Goal: Find contact information: Find contact information

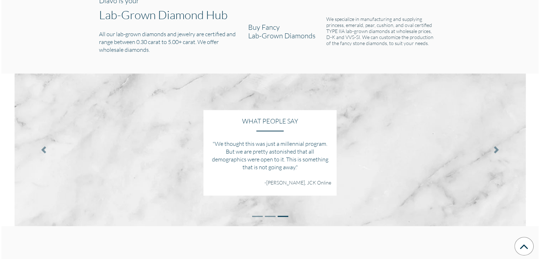
scroll to position [1029, 0]
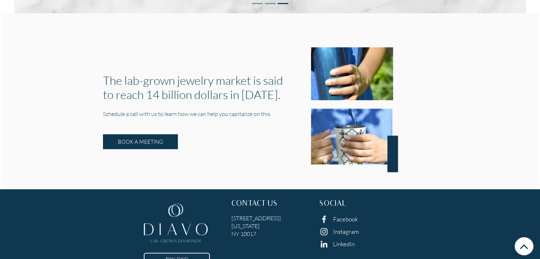
click at [257, 80] on h1 "The lab-grown jewelry market is said to reach 14 billion dollars in [DATE]." at bounding box center [198, 87] width 191 height 28
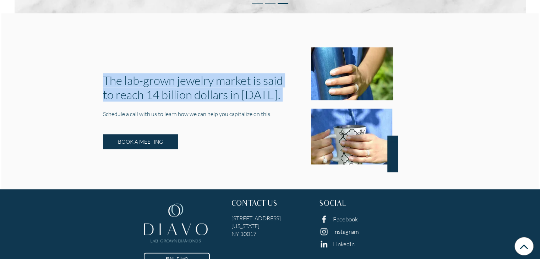
click at [257, 80] on h1 "The lab-grown jewelry market is said to reach 14 billion dollars in [DATE]." at bounding box center [198, 87] width 191 height 28
click at [224, 91] on h1 "The lab-grown jewelry market is said to reach 14 billion dollars in [DATE]." at bounding box center [198, 87] width 191 height 28
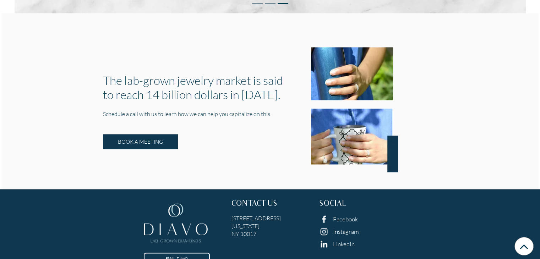
click at [224, 110] on h5 "Schedule a call with us to learn how we can help you capitalize on this." at bounding box center [198, 114] width 191 height 8
click at [246, 138] on div "The lab-grown jewelry market is said to reach 14 billion dollars in [DATE]. Sch…" at bounding box center [270, 109] width 345 height 125
click at [223, 81] on h1 "The lab-grown jewelry market is said to reach 14 billion dollars in [DATE]." at bounding box center [198, 87] width 191 height 28
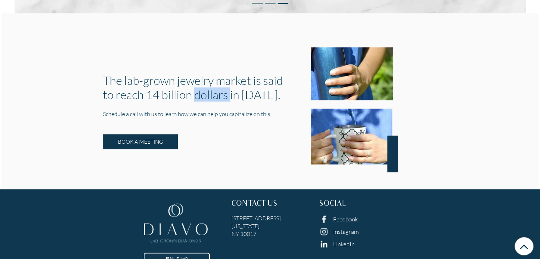
click at [223, 81] on h1 "The lab-grown jewelry market is said to reach 14 billion dollars in [DATE]." at bounding box center [198, 87] width 191 height 28
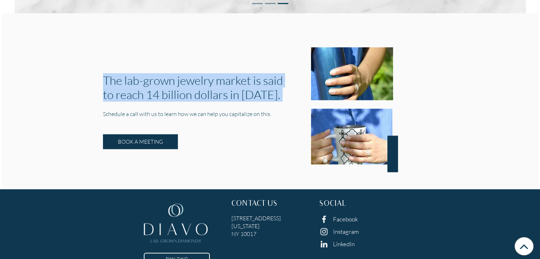
click at [223, 81] on h1 "The lab-grown jewelry market is said to reach 14 billion dollars in [DATE]." at bounding box center [198, 87] width 191 height 28
click at [250, 80] on h1 "The lab-grown jewelry market is said to reach 14 billion dollars in [DATE]." at bounding box center [198, 87] width 191 height 28
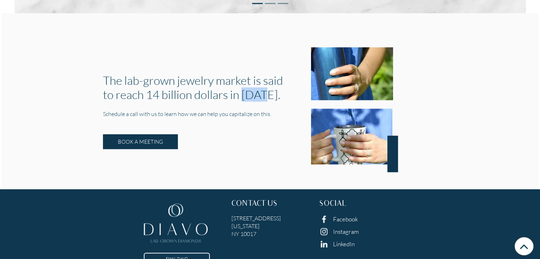
click at [250, 80] on h1 "The lab-grown jewelry market is said to reach 14 billion dollars in [DATE]." at bounding box center [198, 87] width 191 height 28
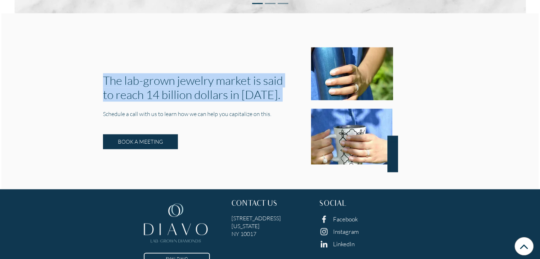
click at [250, 80] on h1 "The lab-grown jewelry market is said to reach 14 billion dollars in [DATE]." at bounding box center [198, 87] width 191 height 28
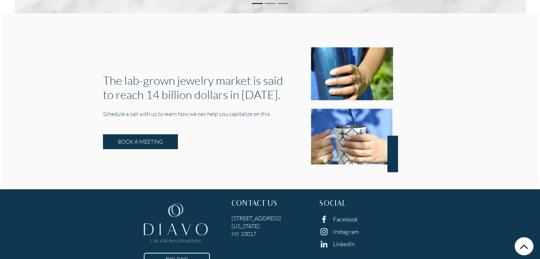
click at [238, 110] on h5 "Schedule a call with us to learn how we can help you capitalize on this." at bounding box center [198, 114] width 191 height 8
click at [244, 135] on div "BOOK A MEETING" at bounding box center [198, 140] width 191 height 11
click at [209, 110] on h5 "Schedule a call with us to learn how we can help you capitalize on this." at bounding box center [198, 114] width 191 height 8
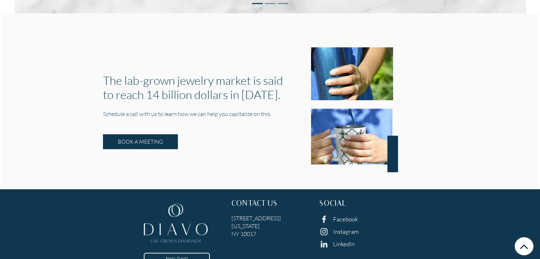
click at [209, 110] on h5 "Schedule a call with us to learn how we can help you capitalize on this." at bounding box center [198, 114] width 191 height 8
click at [225, 119] on div "The lab-grown jewelry market is said to reach 14 billion dollars in [DATE]. Sch…" at bounding box center [198, 109] width 201 height 73
click at [209, 82] on h1 "The lab-grown jewelry market is said to reach 14 billion dollars in [DATE]." at bounding box center [198, 87] width 191 height 28
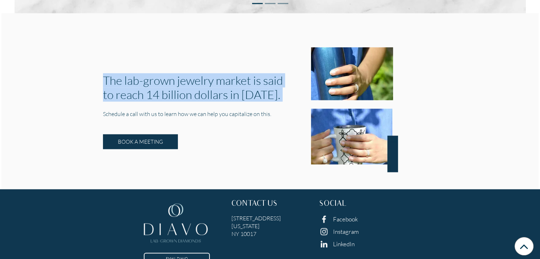
click at [209, 82] on h1 "The lab-grown jewelry market is said to reach 14 billion dollars in [DATE]." at bounding box center [198, 87] width 191 height 28
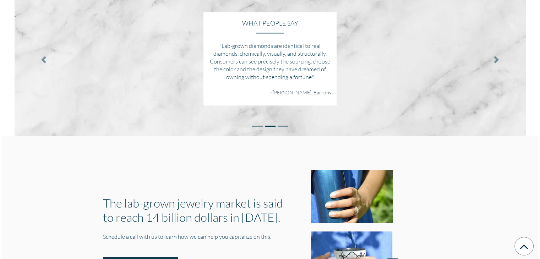
scroll to position [825, 0]
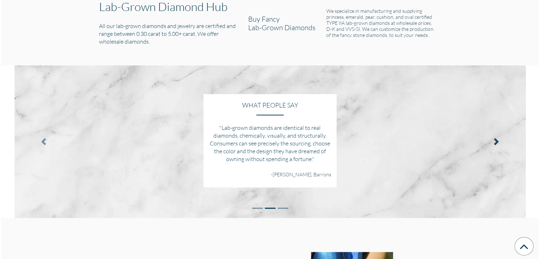
click at [497, 138] on span at bounding box center [496, 141] width 7 height 7
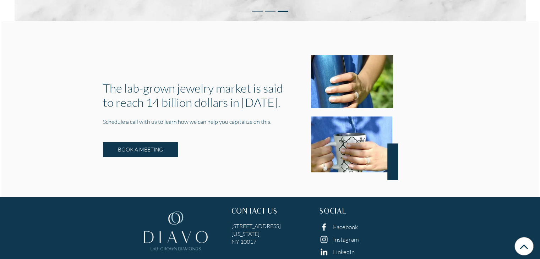
scroll to position [1038, 0]
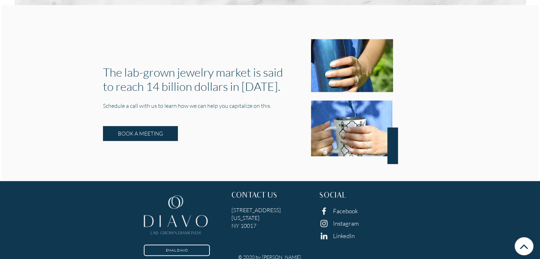
drag, startPoint x: 262, startPoint y: 215, endPoint x: 219, endPoint y: 199, distance: 46.0
click at [219, 199] on div "EMAIL DIAVO CONTACT US [STREET_ADDRESS][US_STATE] SOCIAL Facebook Instagram Lin…" at bounding box center [270, 220] width 526 height 68
click at [259, 192] on h3 "CONTACT US" at bounding box center [269, 196] width 77 height 9
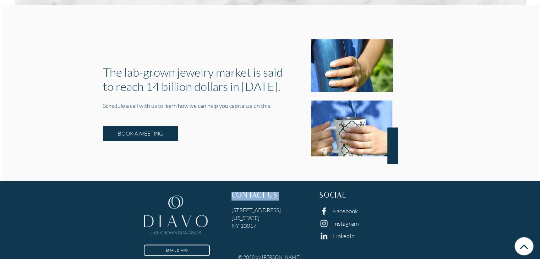
drag, startPoint x: 260, startPoint y: 218, endPoint x: 229, endPoint y: 200, distance: 36.0
click at [229, 200] on div "CONTACT US [STREET_ADDRESS][US_STATE]" at bounding box center [270, 223] width 88 height 62
click at [277, 114] on div "The lab-grown jewelry market is said to reach 14 billion dollars in [DATE]. Sch…" at bounding box center [198, 101] width 201 height 73
